Goal: Information Seeking & Learning: Learn about a topic

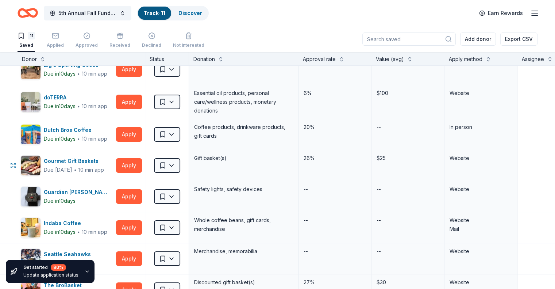
scroll to position [36, 0]
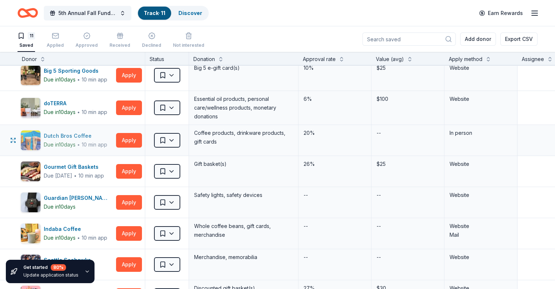
click at [80, 133] on div "Dutch Bros Coffee" at bounding box center [75, 135] width 63 height 9
click at [82, 164] on div "Gourmet Gift Baskets" at bounding box center [74, 166] width 60 height 9
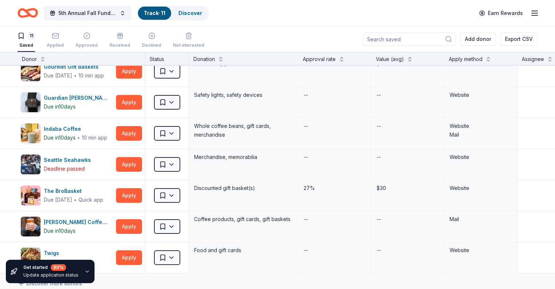
scroll to position [146, 0]
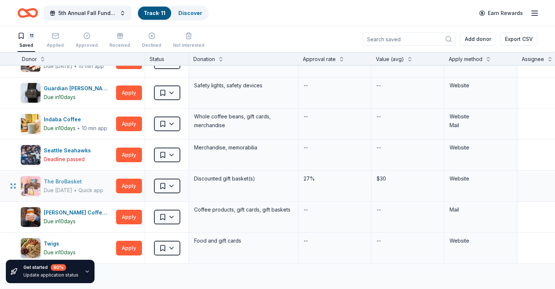
click at [81, 179] on div "The BroBasket" at bounding box center [73, 181] width 59 height 9
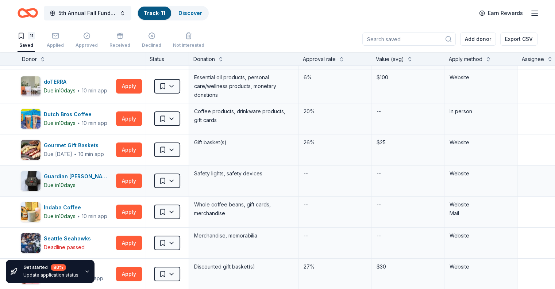
scroll to position [0, 0]
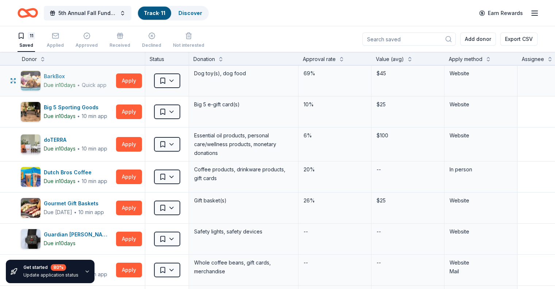
click at [70, 75] on div "BarkBox" at bounding box center [75, 76] width 63 height 9
